Goal: Register for event/course

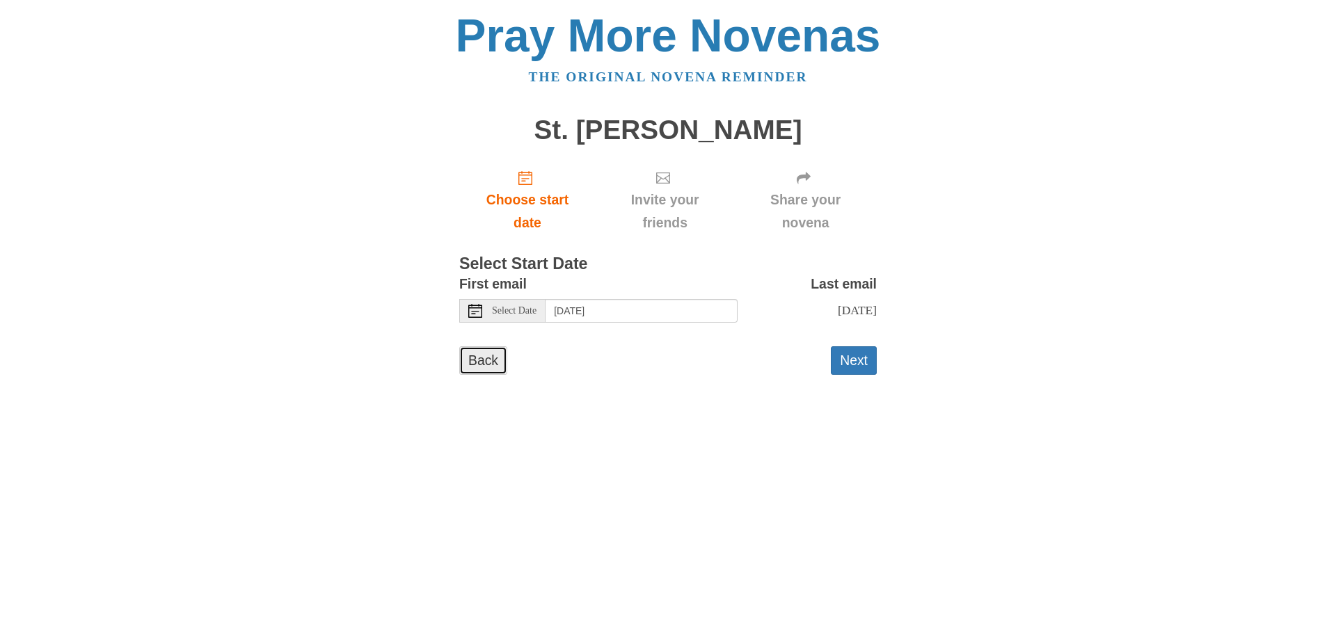
click at [481, 360] on link "Back" at bounding box center [483, 360] width 48 height 29
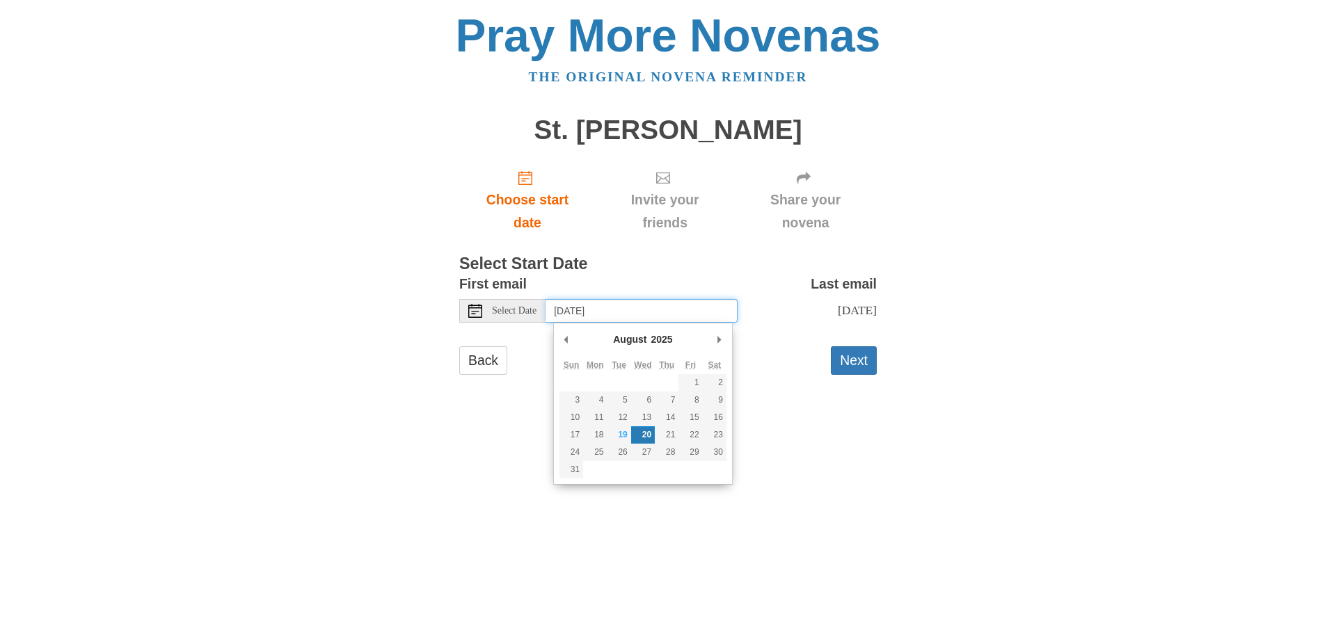
click at [706, 311] on input "Wednesday, August 20th" at bounding box center [641, 311] width 192 height 24
type input "Tuesday, August 19th"
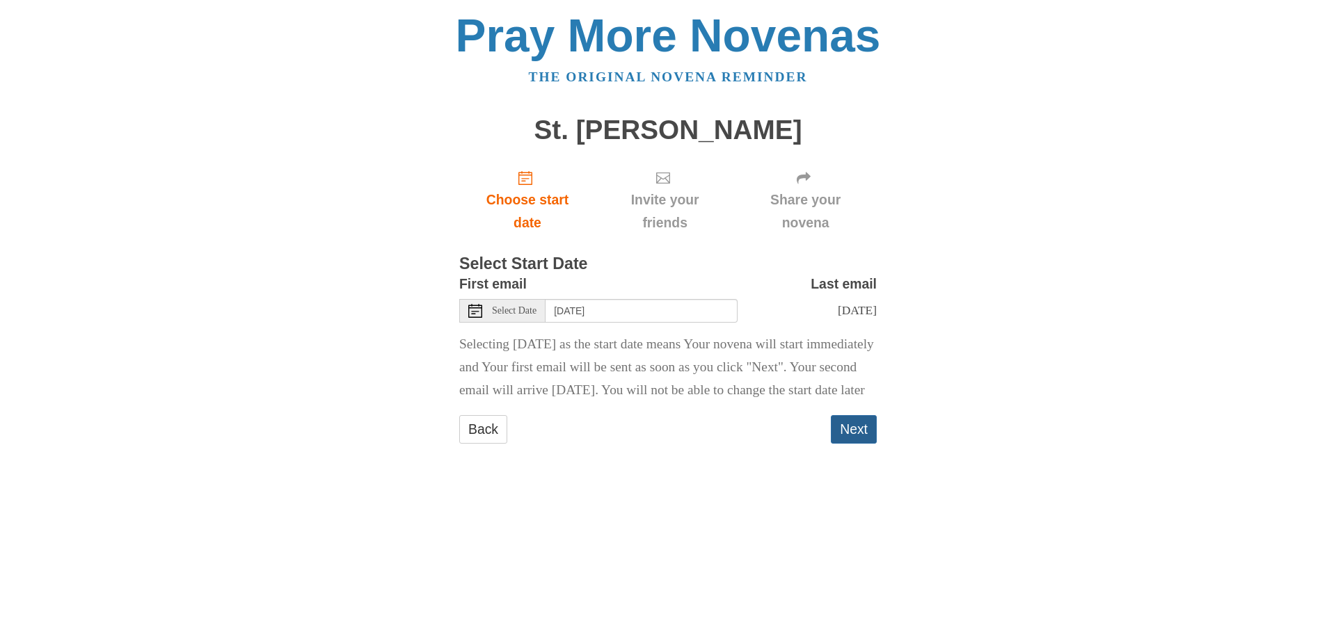
click at [854, 444] on button "Next" at bounding box center [854, 429] width 46 height 29
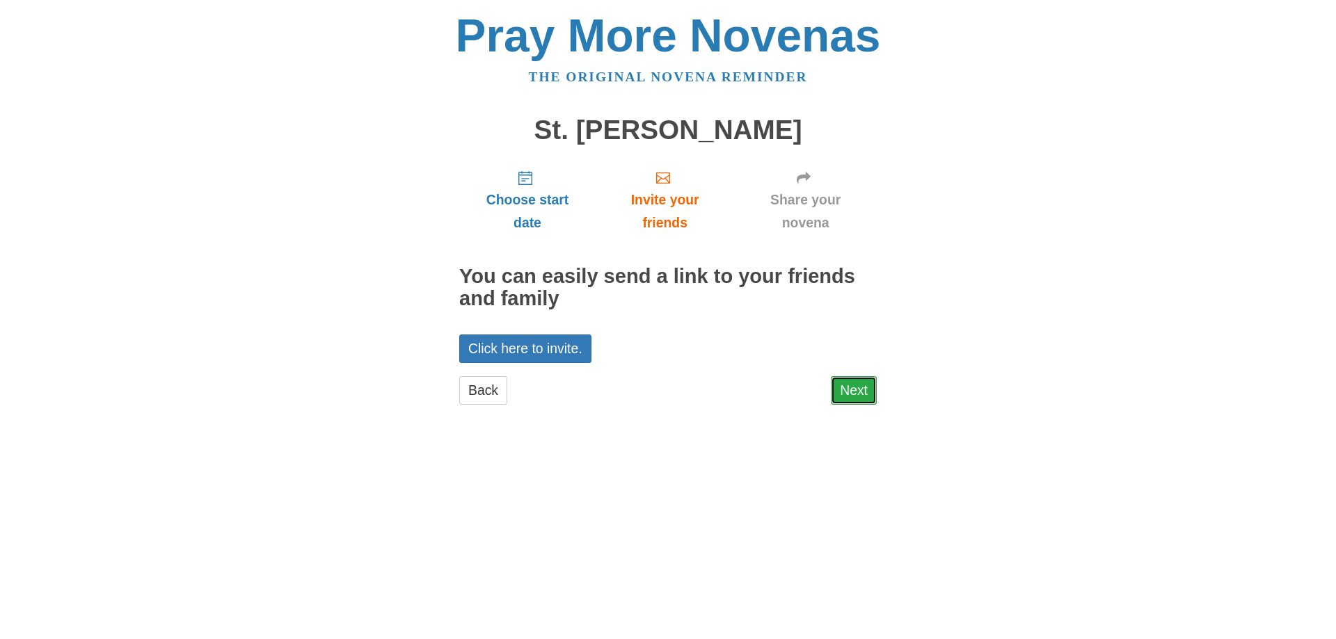
click at [852, 398] on link "Next" at bounding box center [854, 390] width 46 height 29
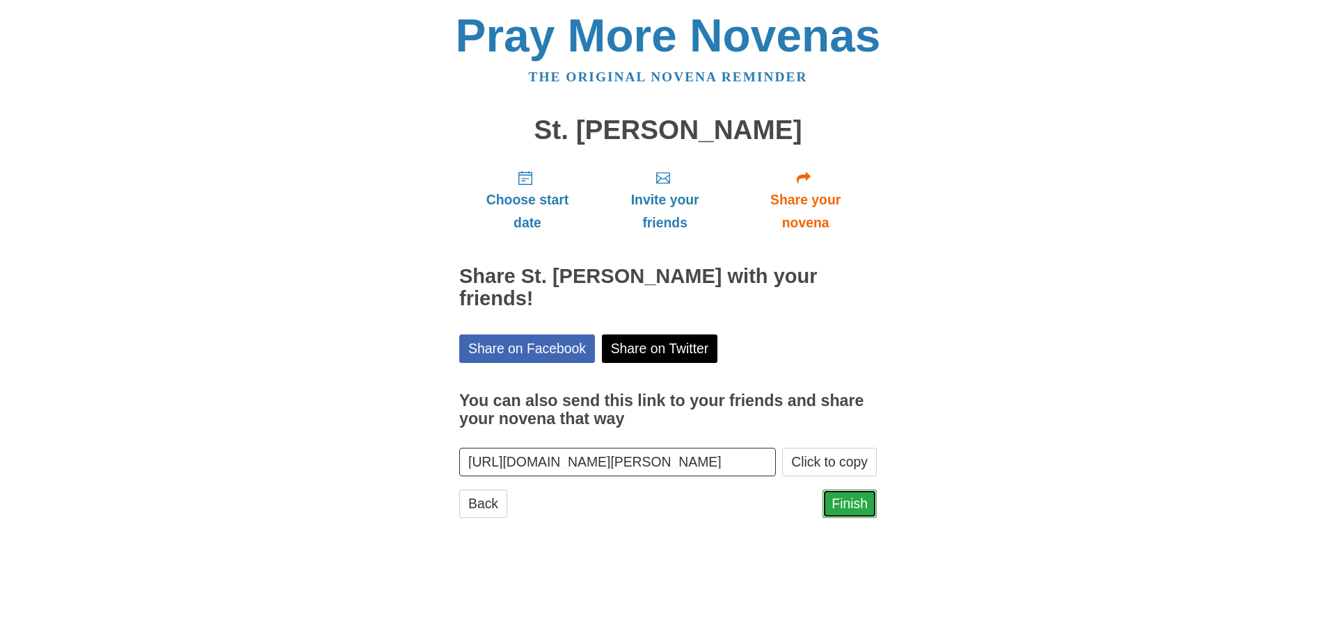
click at [844, 507] on link "Finish" at bounding box center [849, 504] width 54 height 29
